Goal: Task Accomplishment & Management: Use online tool/utility

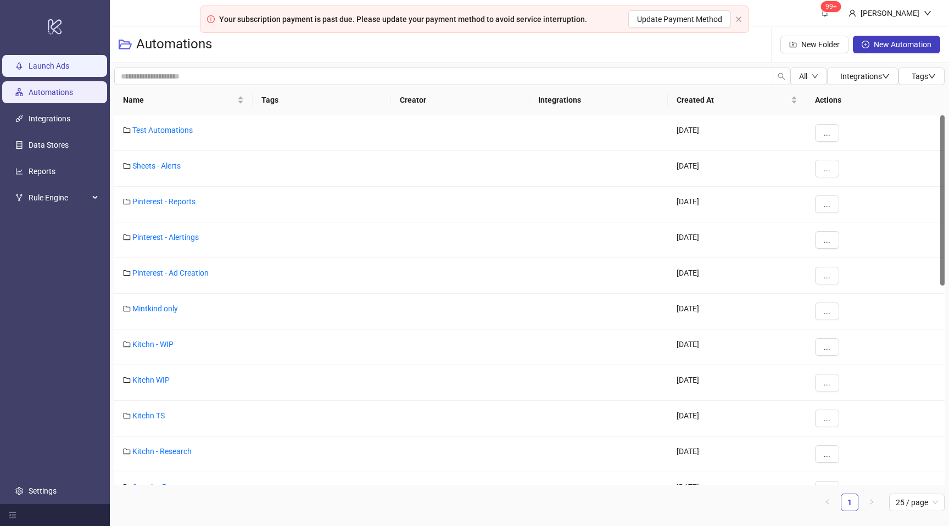
click at [49, 62] on link "Launch Ads" at bounding box center [49, 66] width 41 height 9
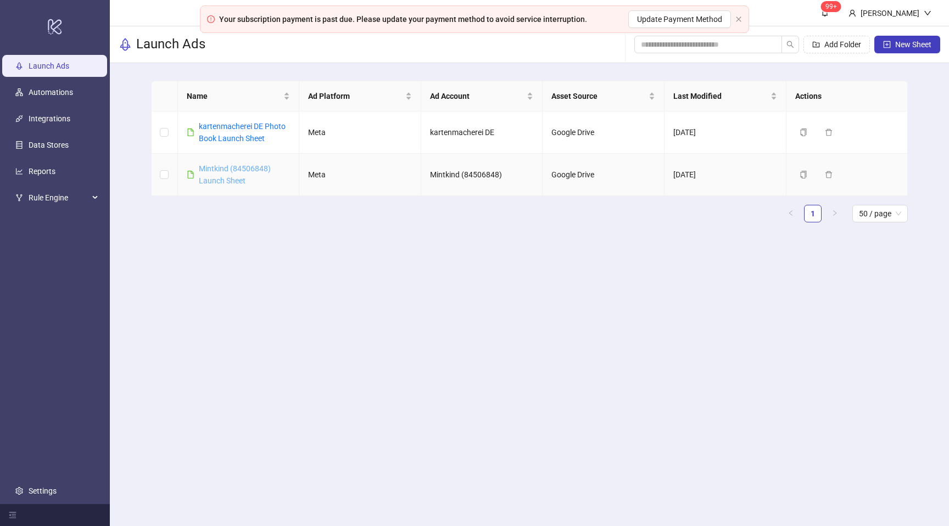
click at [232, 172] on link "Mintkind (84506848) Launch Sheet" at bounding box center [235, 174] width 72 height 21
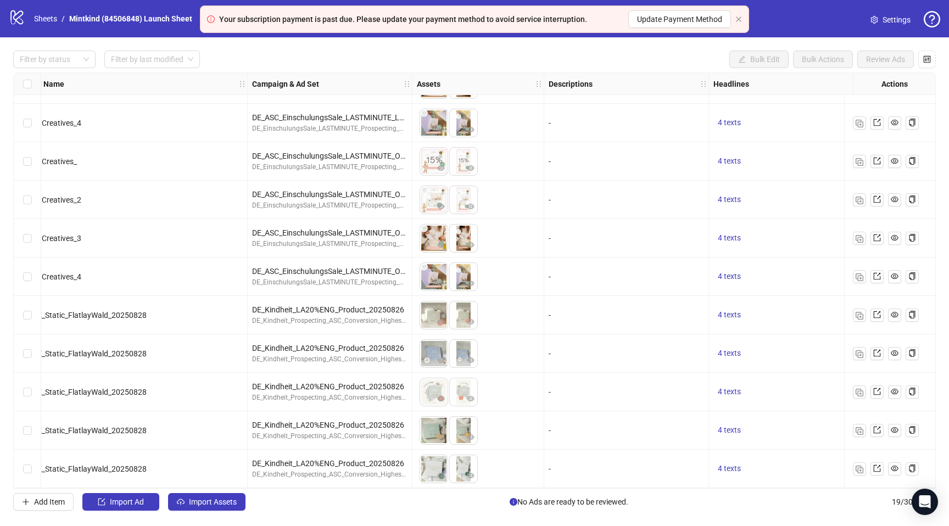
scroll to position [342, 319]
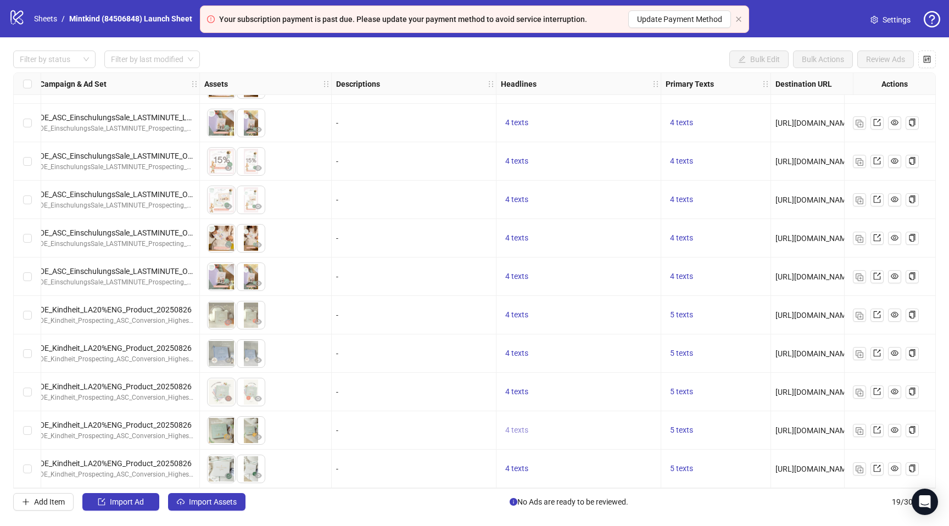
click at [520, 427] on span "4 texts" at bounding box center [516, 430] width 23 height 9
click at [685, 416] on icon "caret-right" at bounding box center [688, 417] width 8 height 8
click at [706, 407] on div "Von dem ersten Schritt bis zum ersten Schultag 2 of 4" at bounding box center [628, 426] width 164 height 68
click at [718, 424] on div "5 texts" at bounding box center [716, 430] width 100 height 13
click at [684, 427] on span "5 texts" at bounding box center [681, 430] width 23 height 9
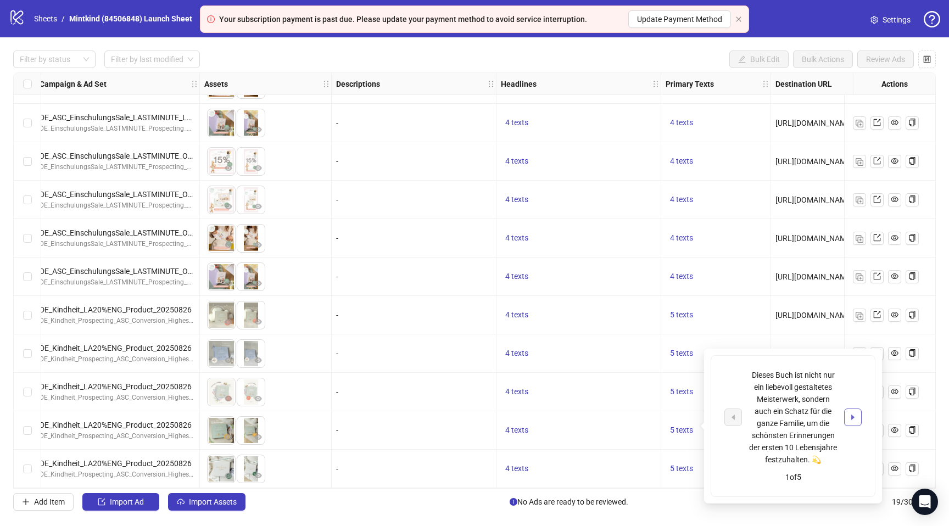
click at [857, 418] on button "button" at bounding box center [853, 418] width 18 height 18
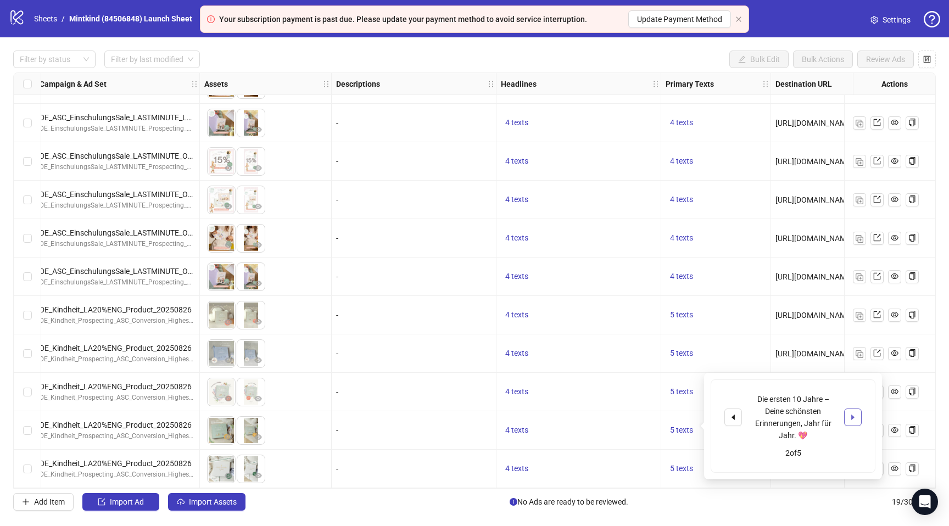
click at [857, 418] on button "button" at bounding box center [853, 418] width 18 height 18
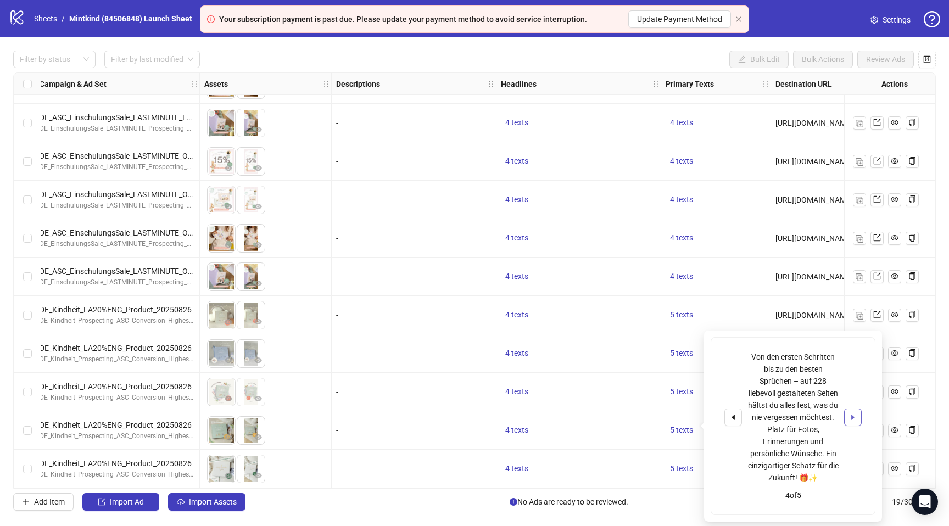
click at [857, 418] on button "button" at bounding box center [853, 418] width 18 height 18
